Goal: Check status: Check status

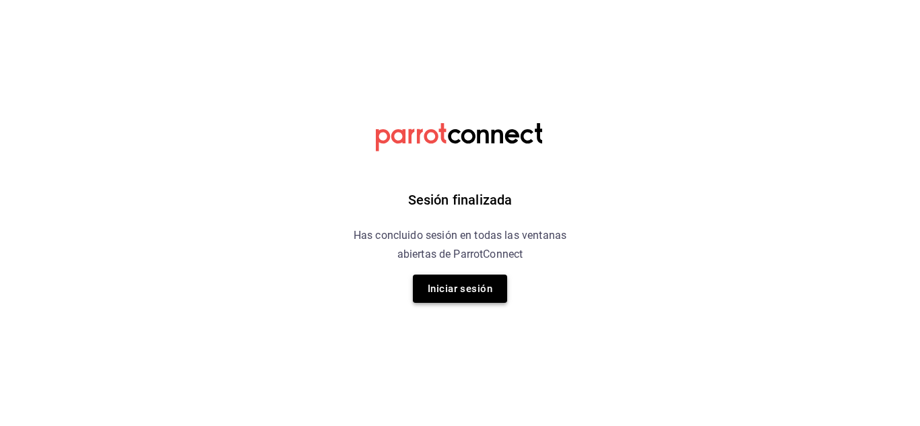
click at [455, 288] on button "Iniciar sesión" at bounding box center [460, 289] width 94 height 28
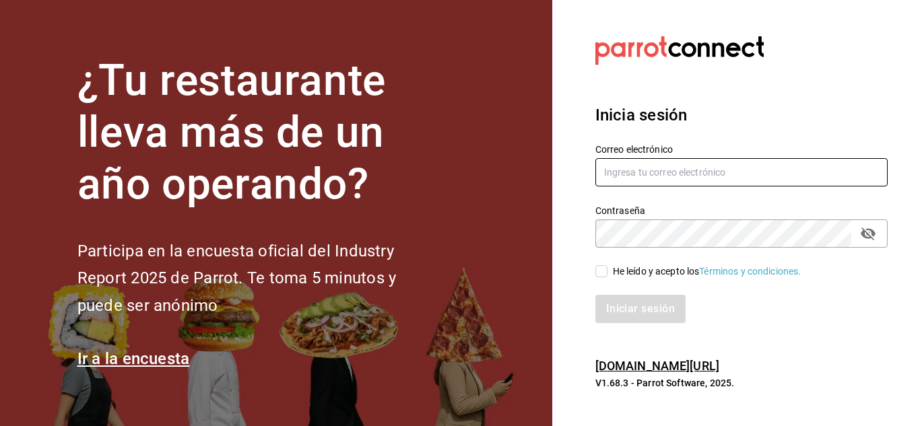
click at [668, 163] on input "text" at bounding box center [741, 172] width 292 height 28
click at [669, 166] on input "text" at bounding box center [741, 172] width 292 height 28
paste input "Marysol.ruiz@capitalmedia.mx"
type input "Marysol.ruiz@capitalmedia.mx"
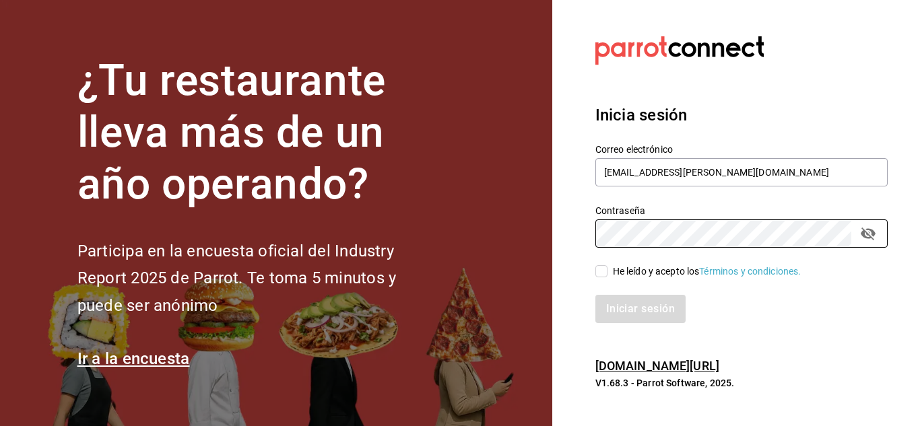
drag, startPoint x: 601, startPoint y: 274, endPoint x: 613, endPoint y: 275, distance: 11.5
click at [603, 274] on input "He leído y acepto los Términos y condiciones." at bounding box center [601, 271] width 12 height 12
checkbox input "true"
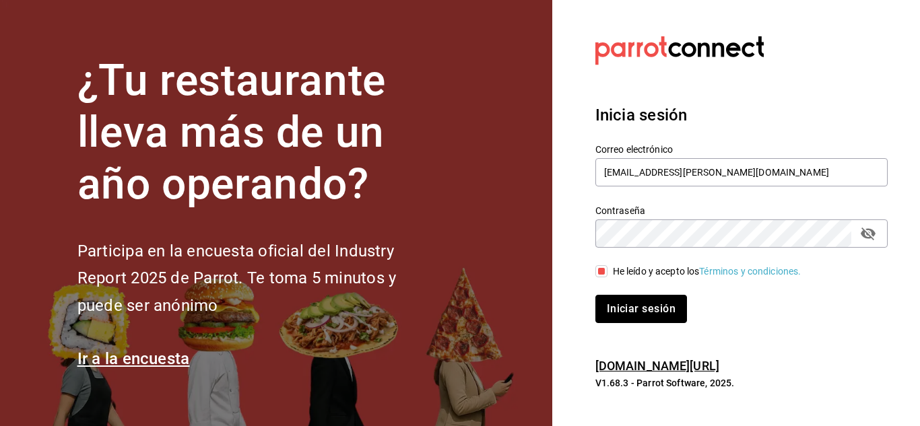
click at [671, 310] on button "Iniciar sesión" at bounding box center [641, 309] width 92 height 28
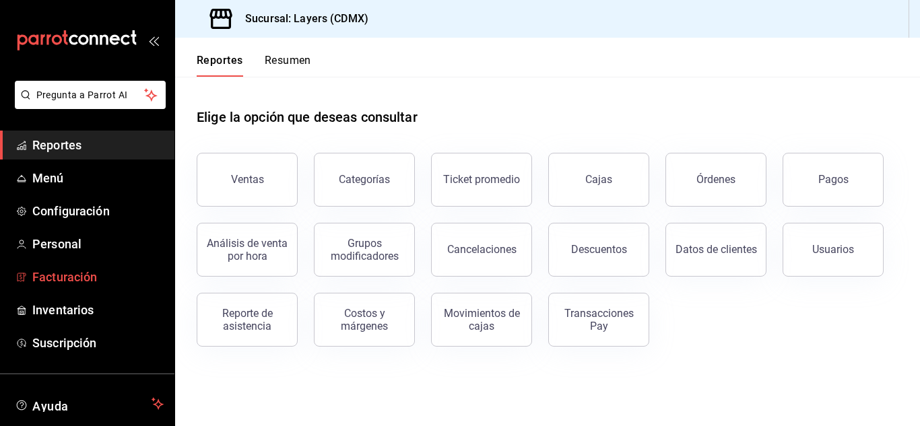
click at [67, 282] on span "Facturación" at bounding box center [97, 277] width 131 height 18
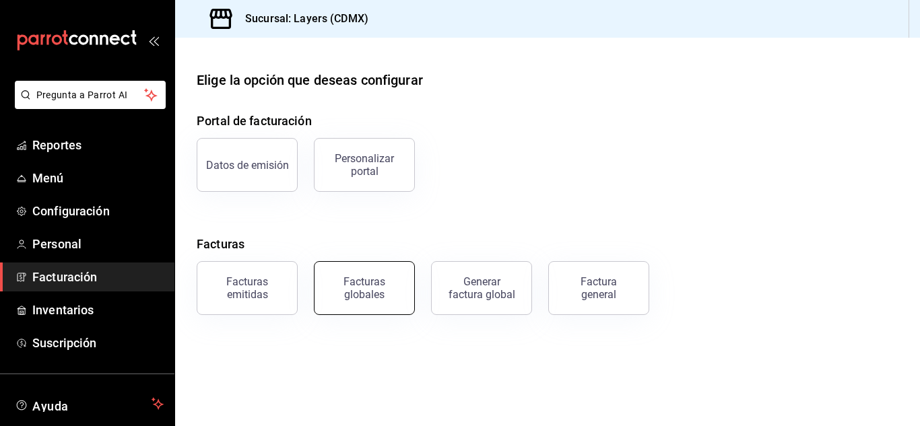
click at [372, 278] on div "Facturas globales" at bounding box center [365, 288] width 84 height 26
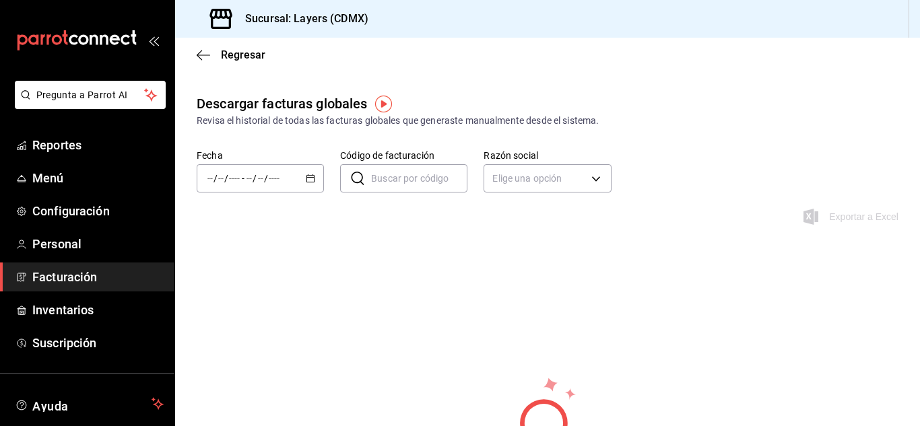
click at [275, 185] on div "/ / - / /" at bounding box center [260, 178] width 127 height 28
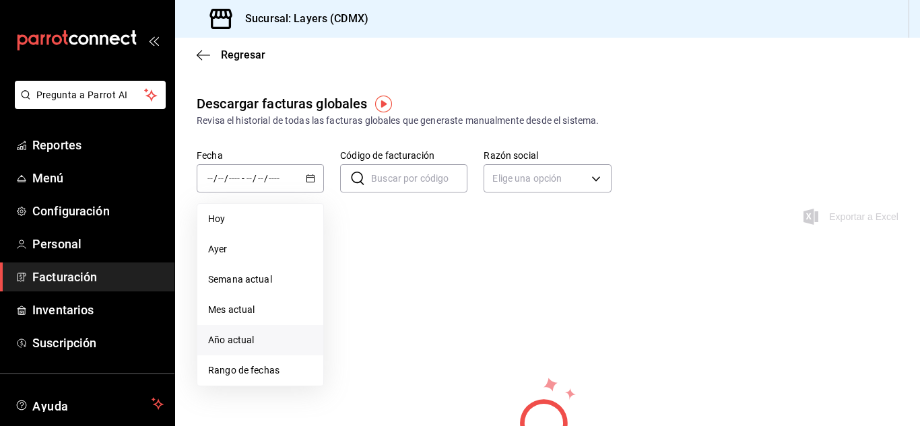
click at [249, 333] on span "Año actual" at bounding box center [260, 340] width 104 height 14
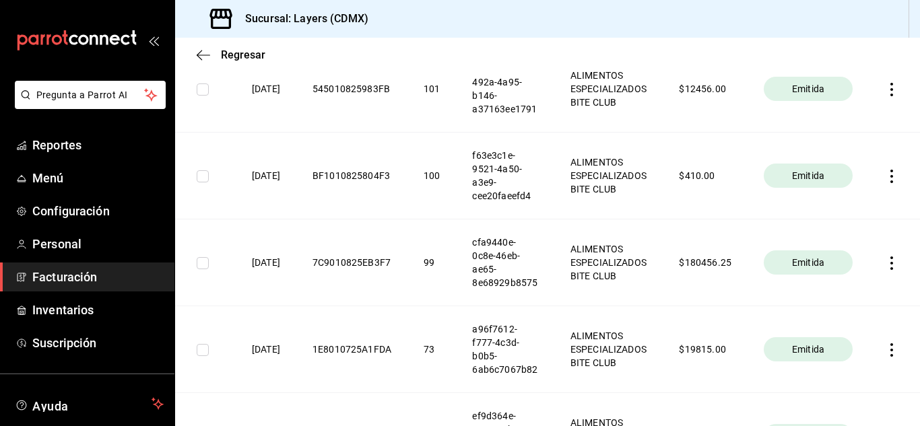
scroll to position [202, 0]
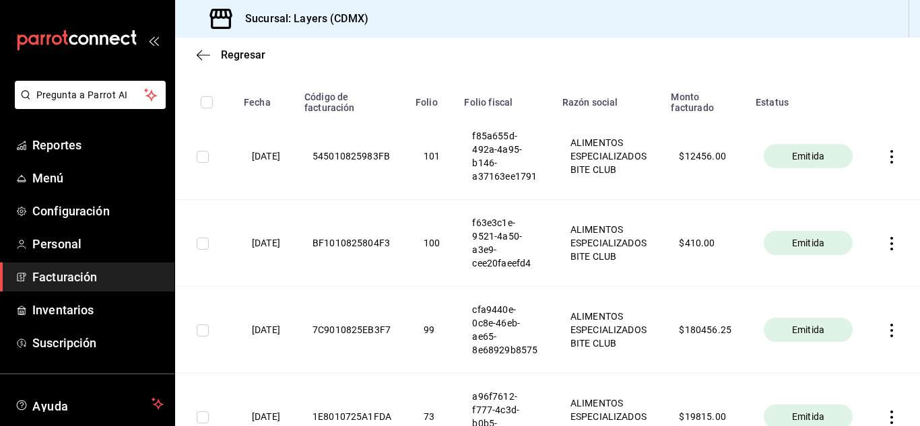
click at [445, 228] on th "100" at bounding box center [431, 243] width 48 height 87
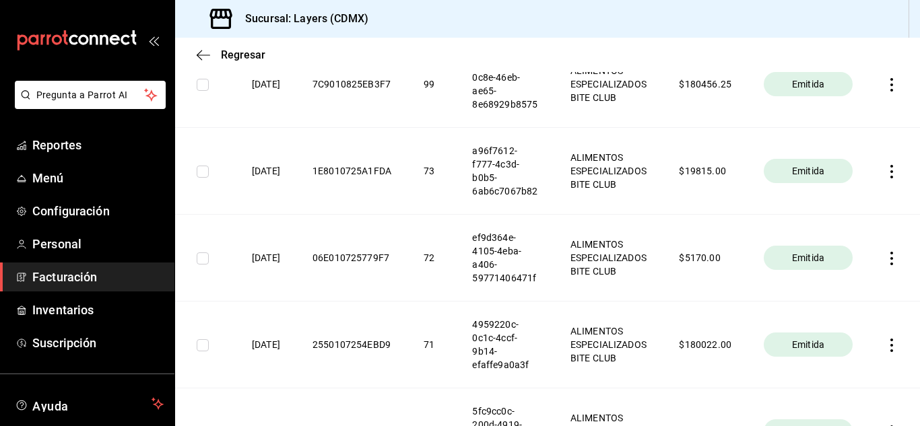
scroll to position [471, 0]
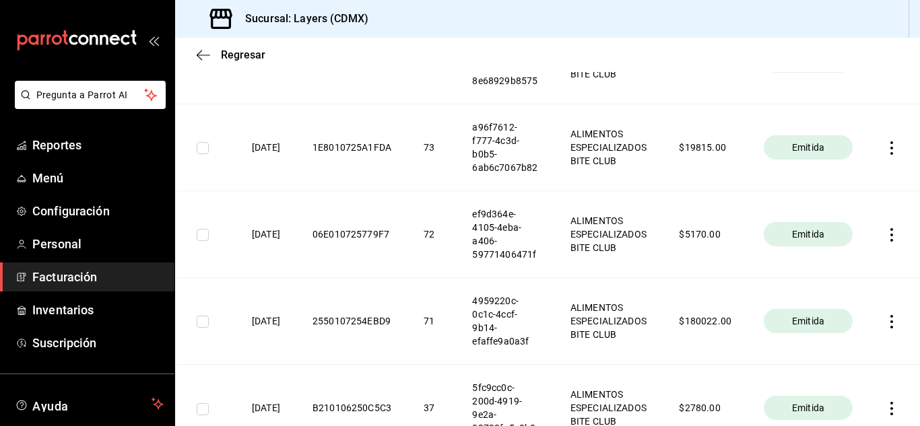
click at [481, 267] on th "ef9d364e-4105-4eba-a406-59771406471f" at bounding box center [505, 234] width 98 height 87
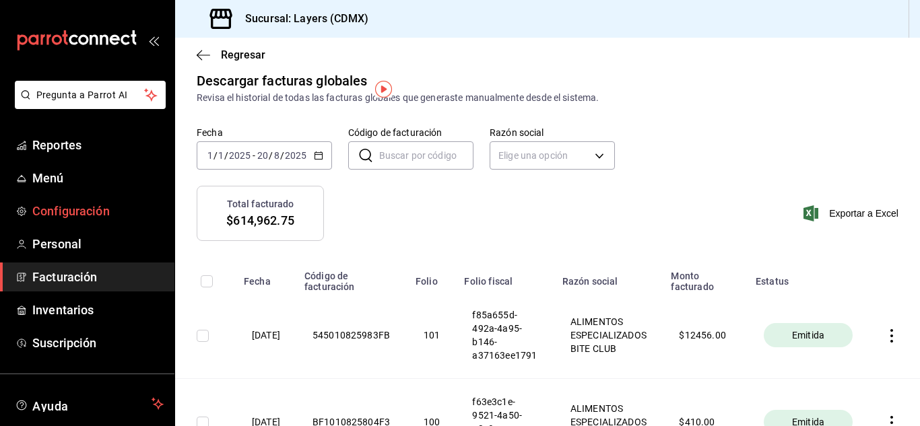
scroll to position [0, 0]
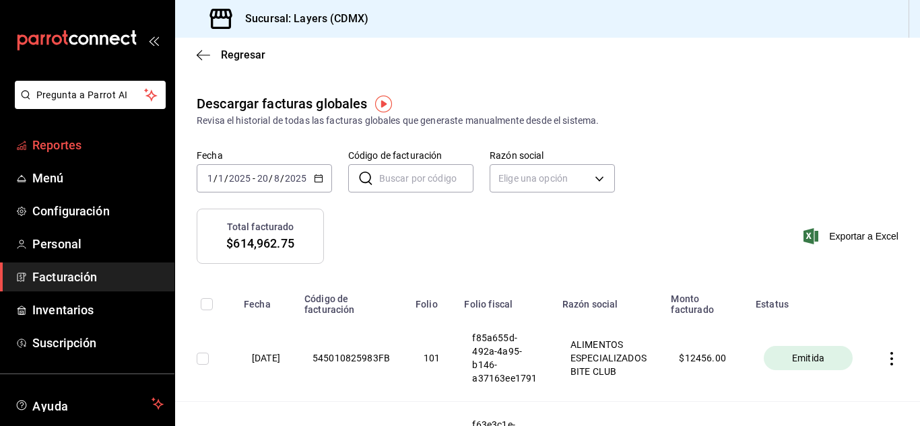
click at [68, 143] on span "Reportes" at bounding box center [97, 145] width 131 height 18
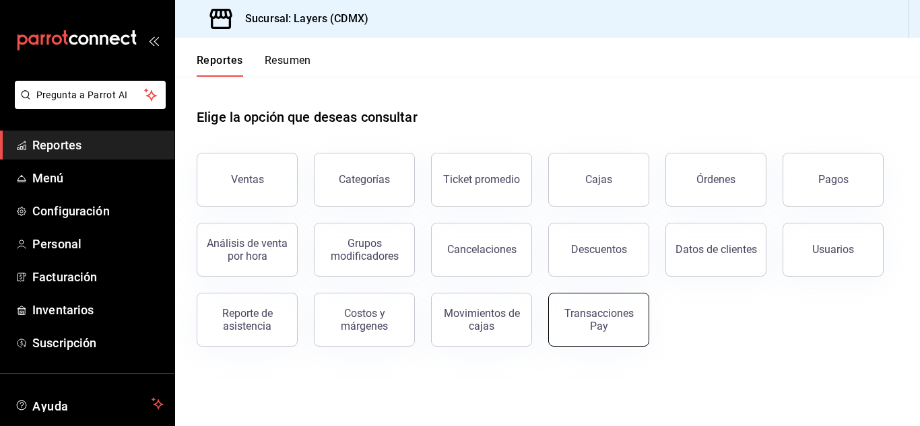
click at [605, 315] on div "Transacciones Pay" at bounding box center [599, 320] width 84 height 26
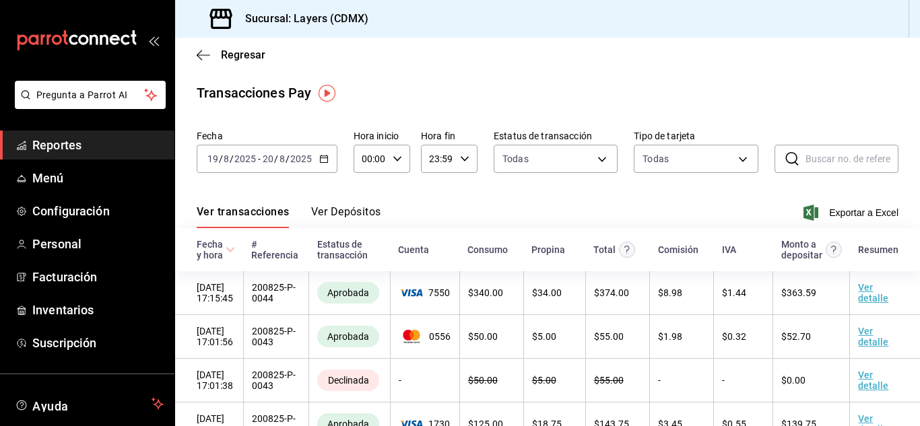
click at [276, 159] on span "/" at bounding box center [276, 159] width 4 height 11
click at [540, 197] on div "Ver transacciones Ver Depósitos Exportar a Excel" at bounding box center [548, 208] width 702 height 39
click at [218, 156] on input "19" at bounding box center [213, 159] width 12 height 11
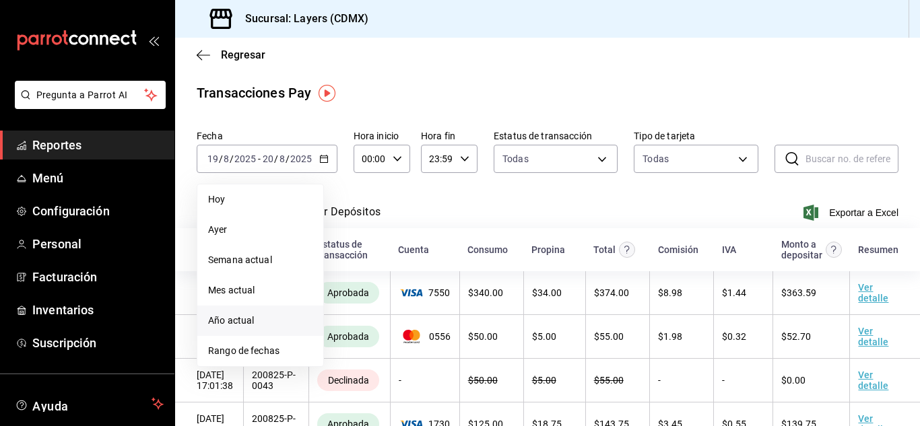
click at [230, 324] on span "Año actual" at bounding box center [260, 321] width 104 height 14
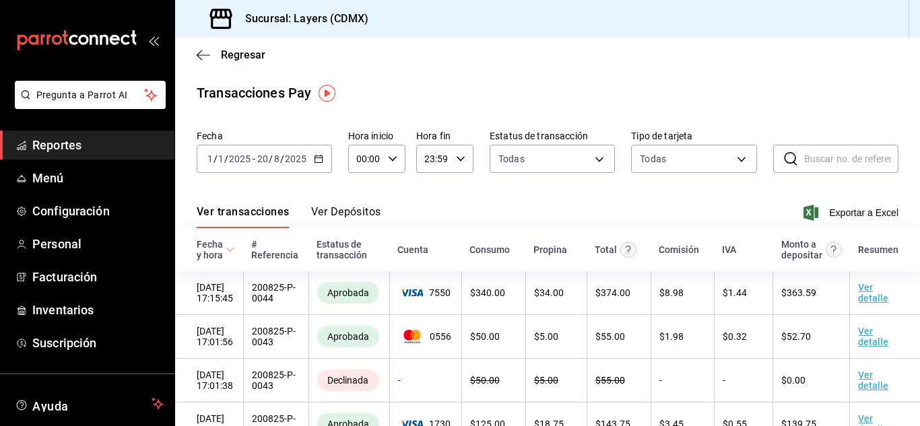
click at [335, 215] on button "Ver Depósitos" at bounding box center [346, 216] width 70 height 23
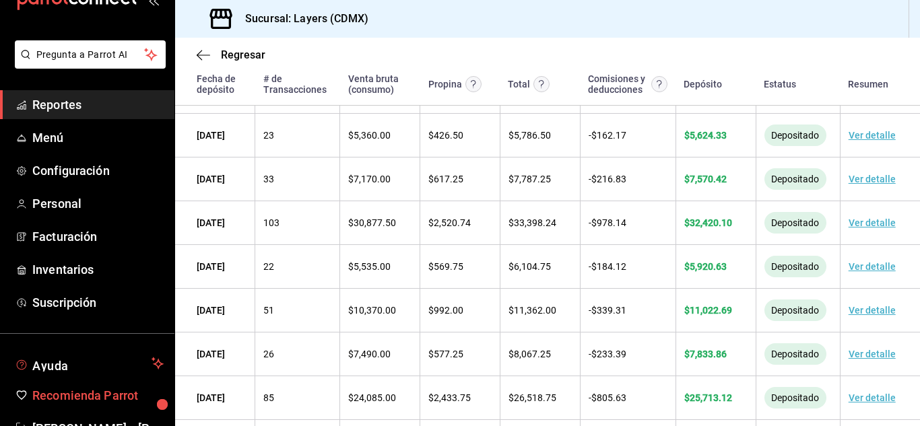
scroll to position [82, 0]
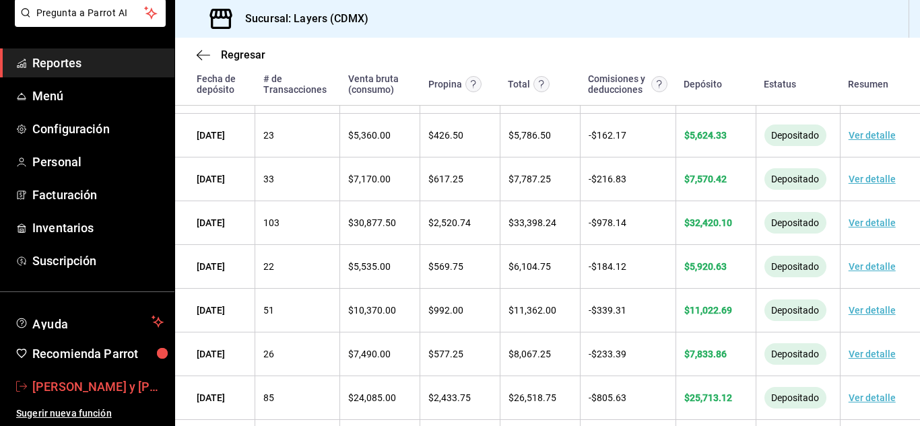
click at [71, 390] on span "[PERSON_NAME] y [PERSON_NAME] Contabilidad" at bounding box center [97, 387] width 131 height 18
